Goal: Task Accomplishment & Management: Manage account settings

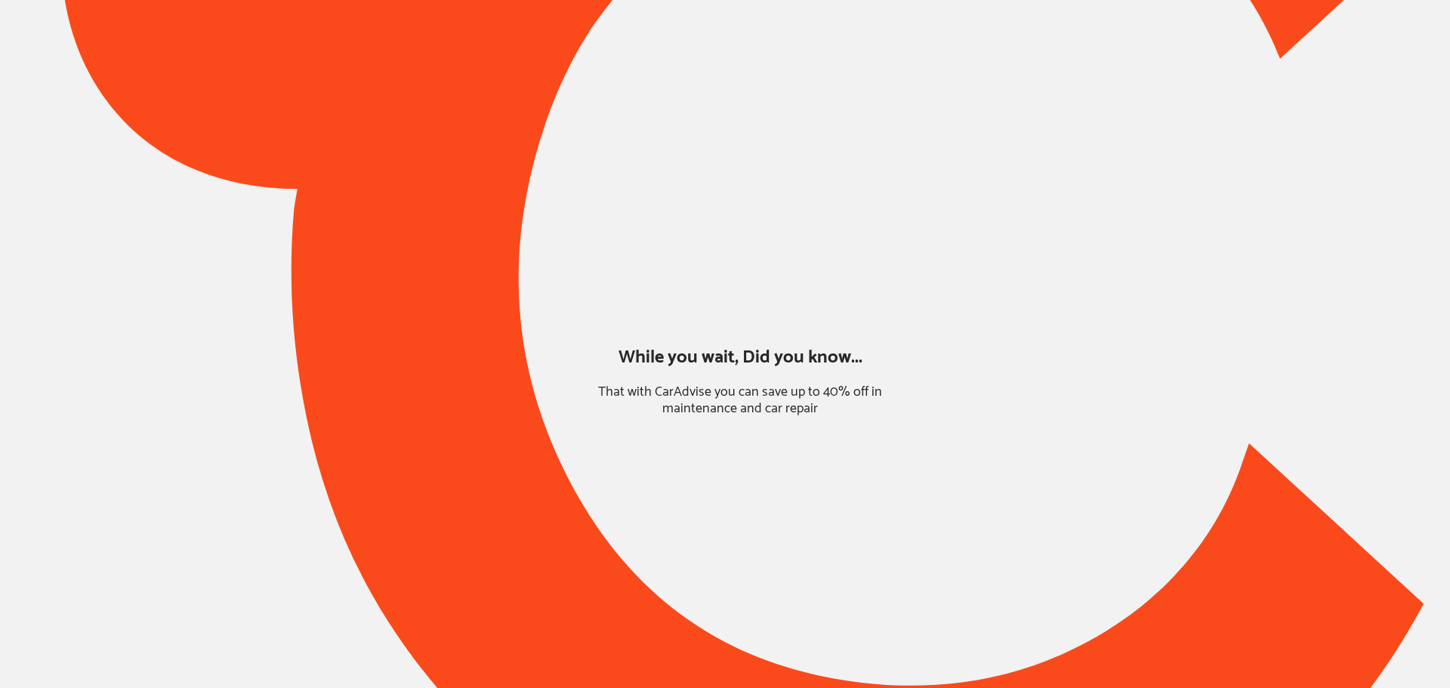
type input "*******"
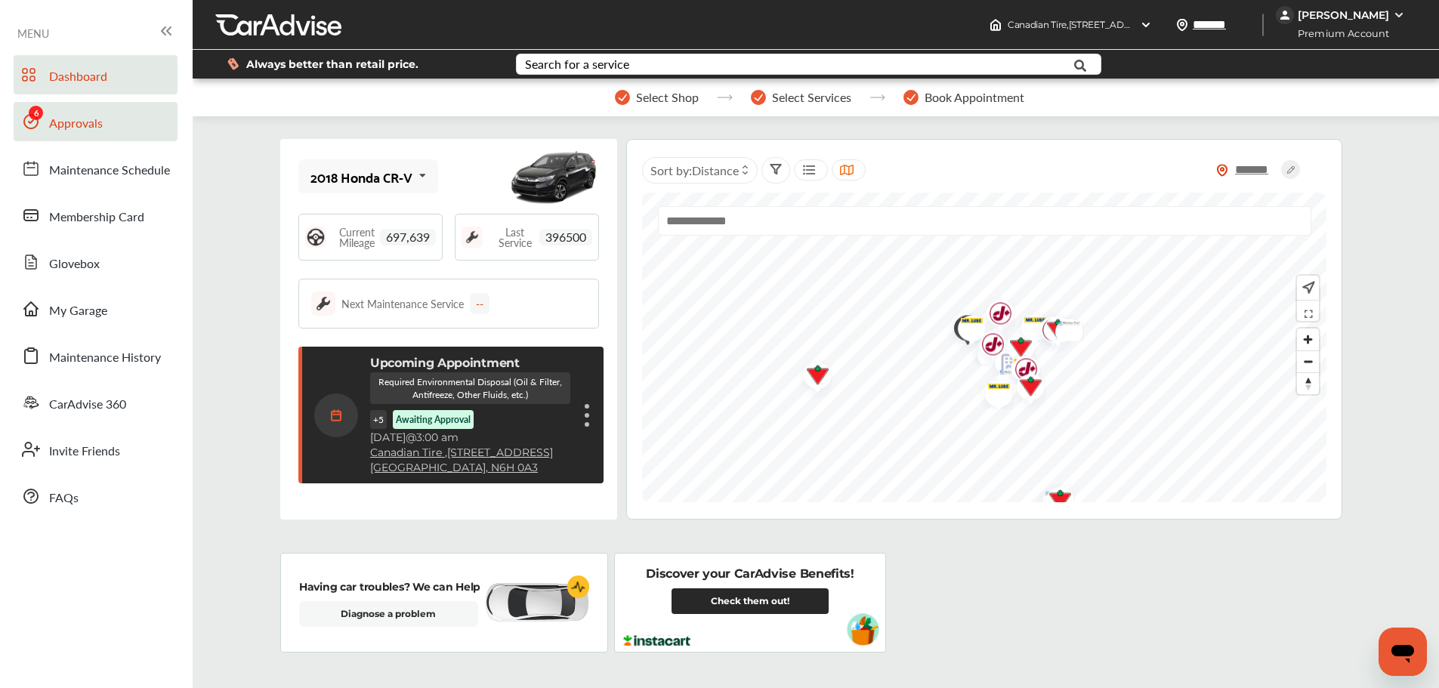
click at [51, 133] on span "Approvals" at bounding box center [76, 124] width 54 height 20
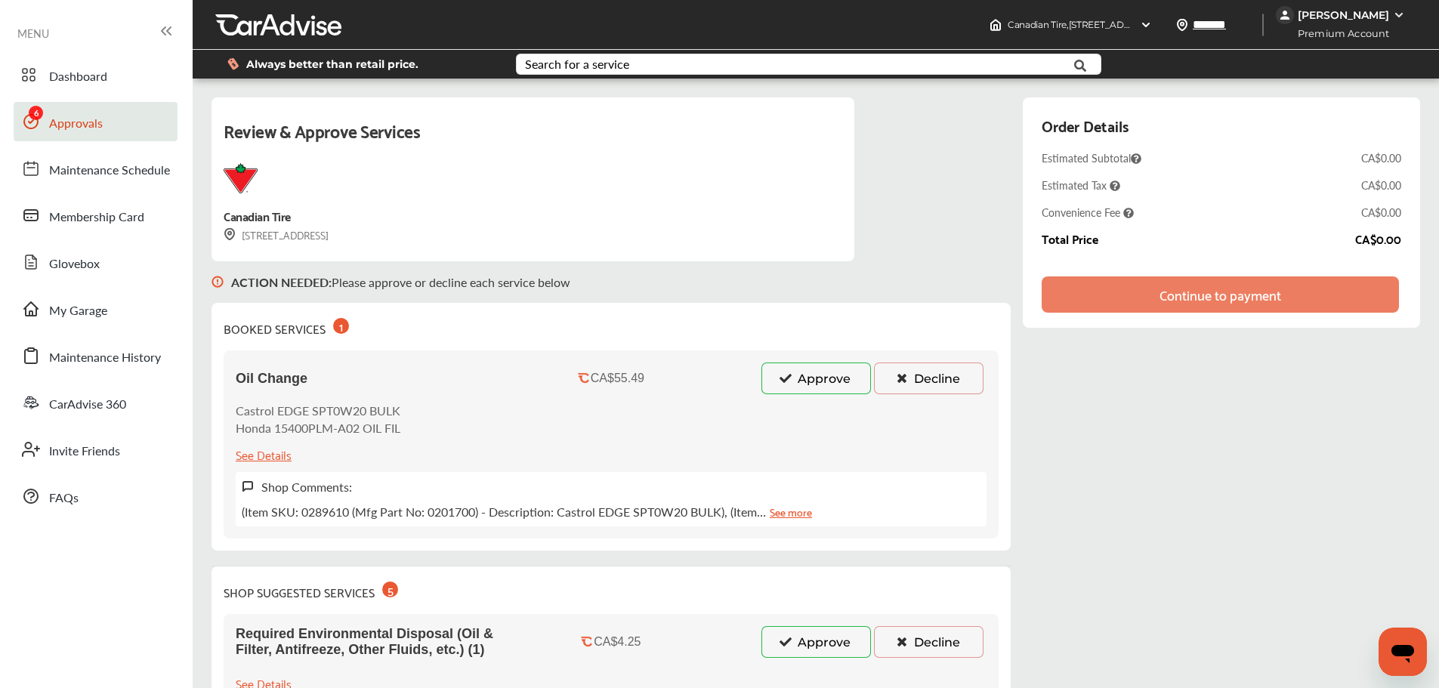
click at [825, 368] on button "Approve" at bounding box center [816, 379] width 110 height 32
